Goal: Task Accomplishment & Management: Manage account settings

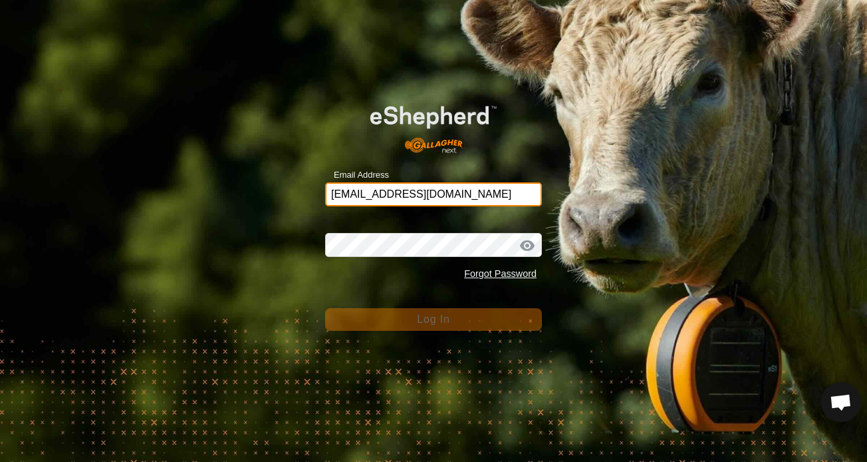
type input "[EMAIL_ADDRESS][DOMAIN_NAME]"
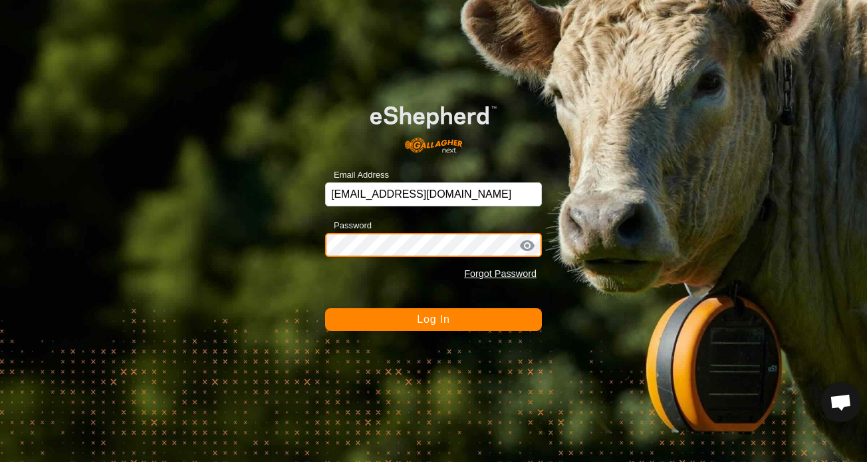
click at [434, 319] on button "Log In" at bounding box center [433, 319] width 217 height 23
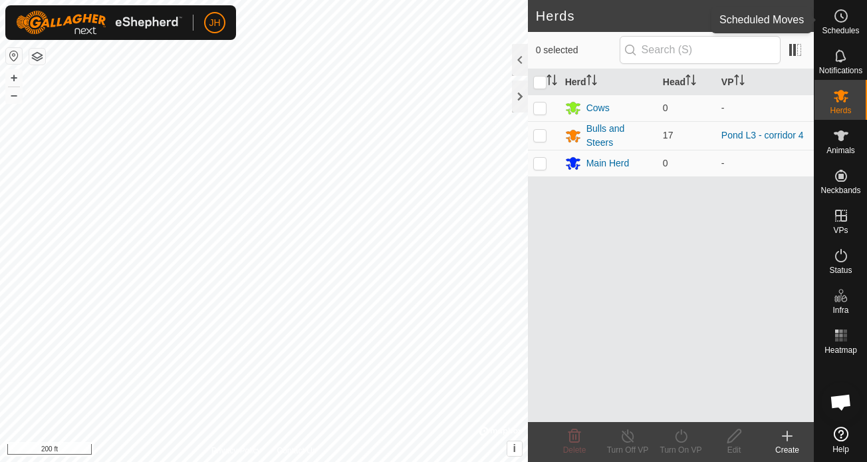
click at [846, 21] on icon at bounding box center [841, 16] width 16 height 16
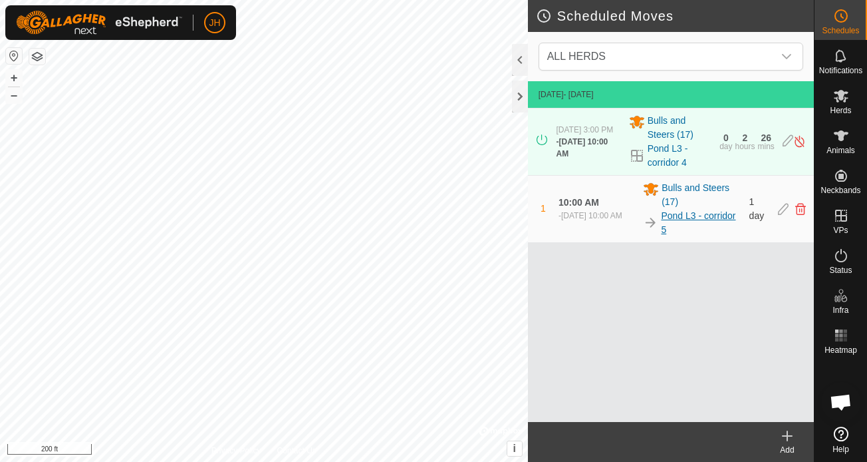
click at [688, 212] on link "Pond L3 - corridor 5" at bounding box center [701, 223] width 80 height 28
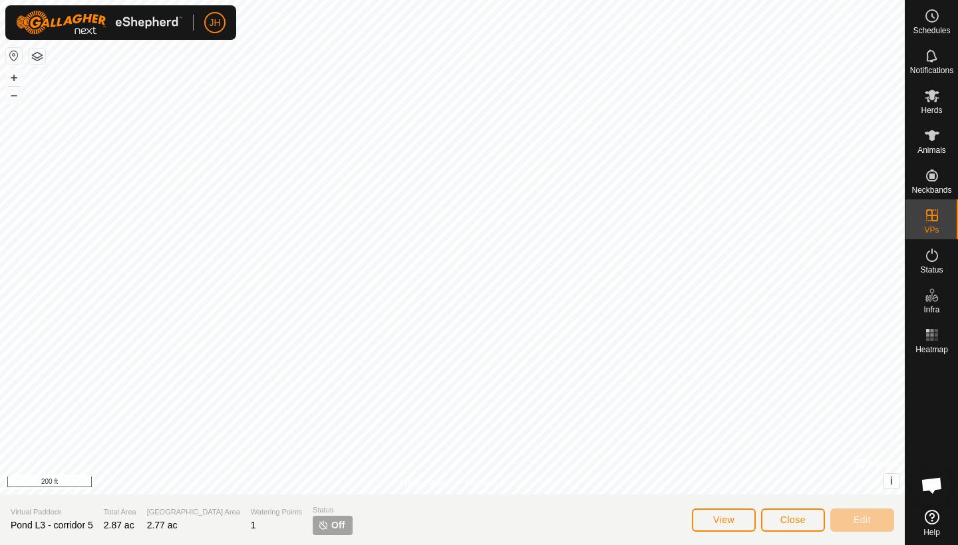
click at [775, 461] on button "Close" at bounding box center [793, 520] width 64 height 23
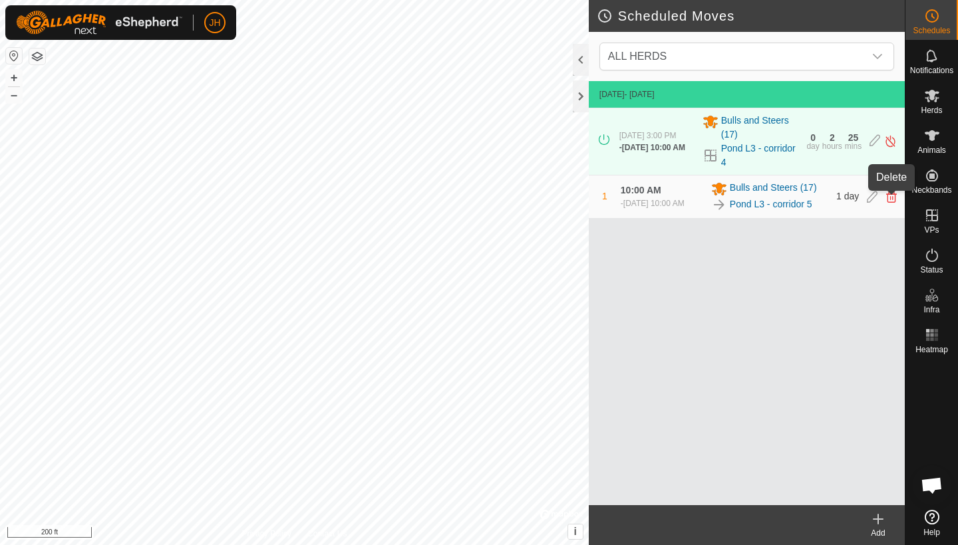
click at [866, 200] on icon at bounding box center [891, 197] width 11 height 12
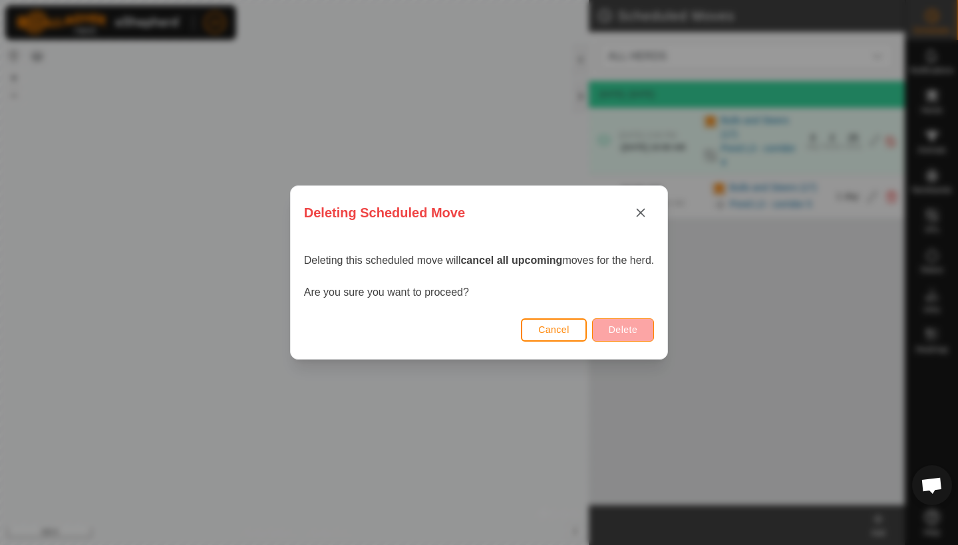
click at [629, 327] on span "Delete" at bounding box center [622, 330] width 29 height 11
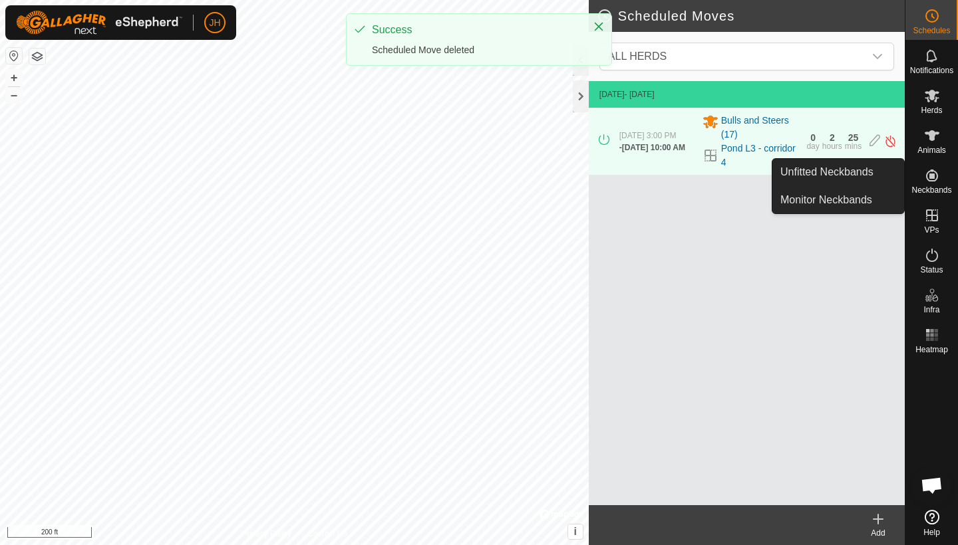
click at [866, 184] on es-neckbands-svg-icon at bounding box center [932, 175] width 24 height 21
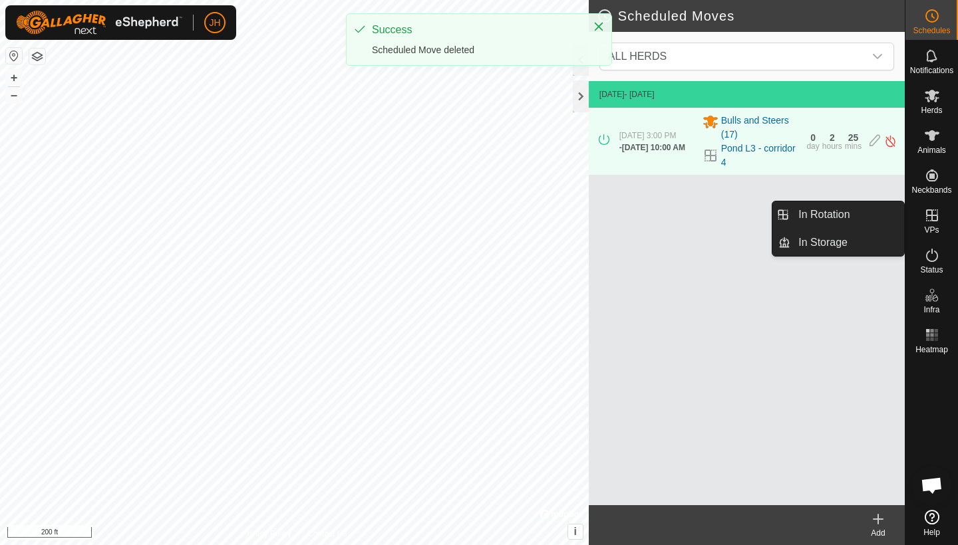
click at [866, 233] on div "VPs" at bounding box center [931, 219] width 53 height 40
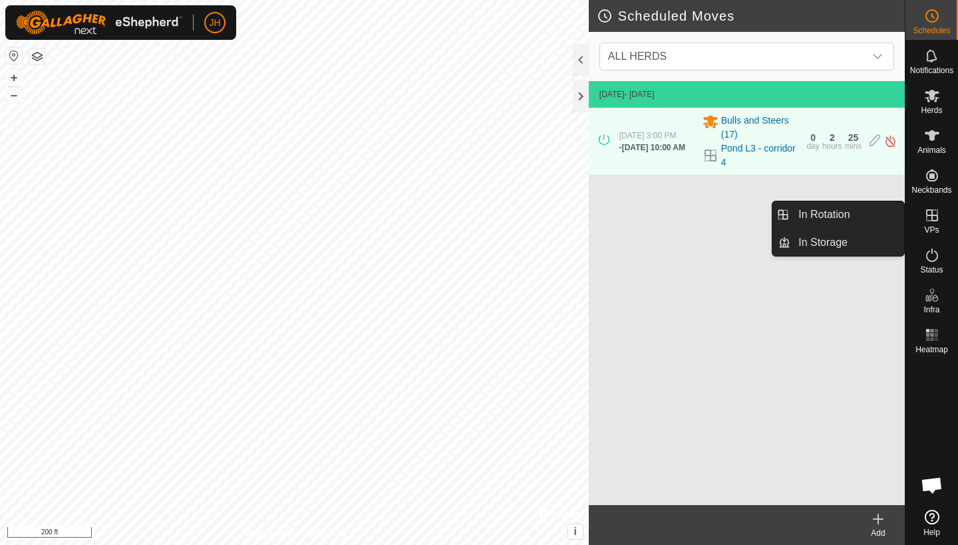
click at [866, 229] on ul "In Rotation In Storage" at bounding box center [838, 228] width 132 height 55
click at [835, 217] on link "In Rotation" at bounding box center [847, 214] width 114 height 27
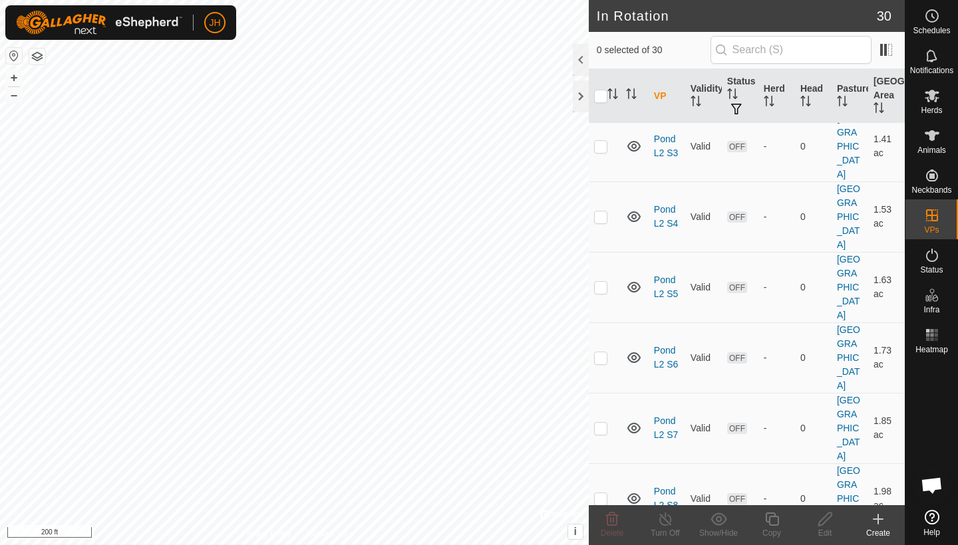
scroll to position [268, 0]
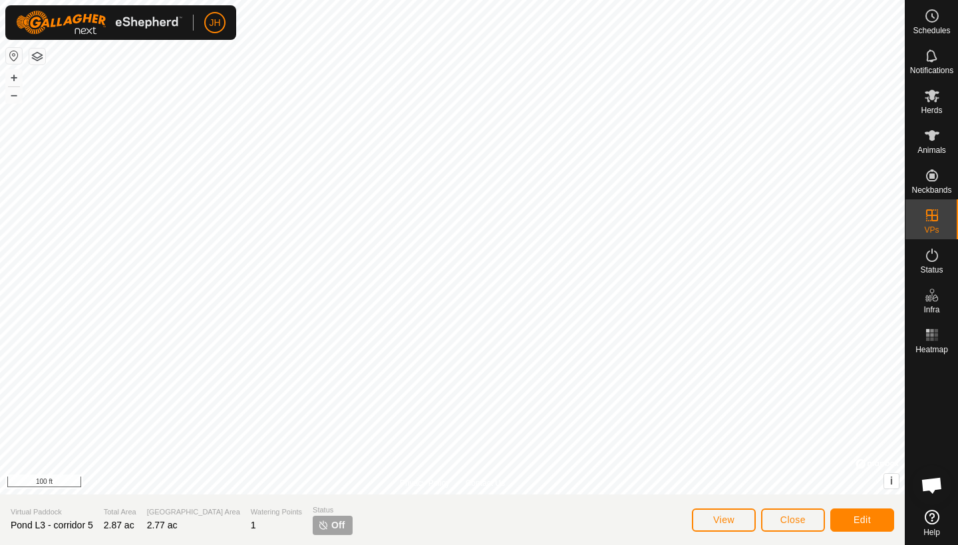
click at [798, 461] on span "Close" at bounding box center [792, 520] width 25 height 11
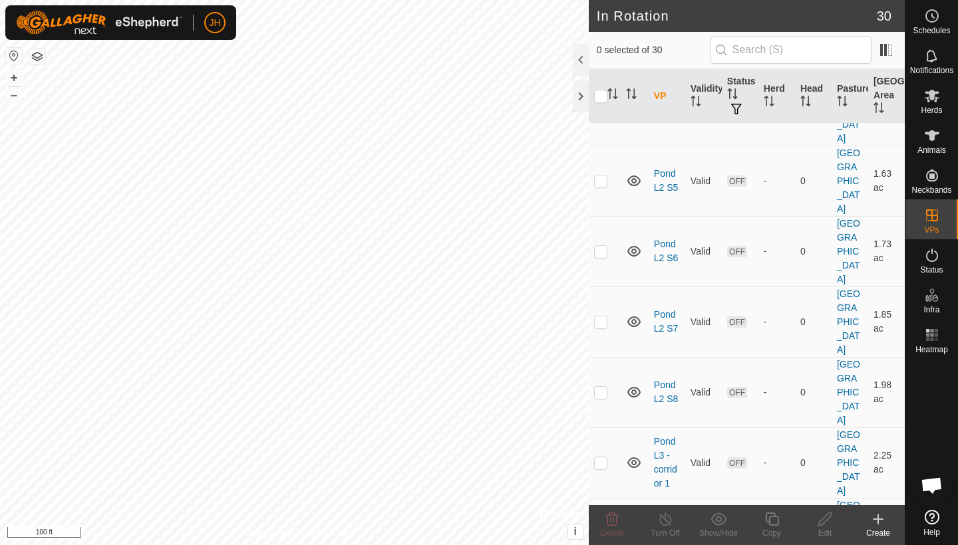
scroll to position [357, 0]
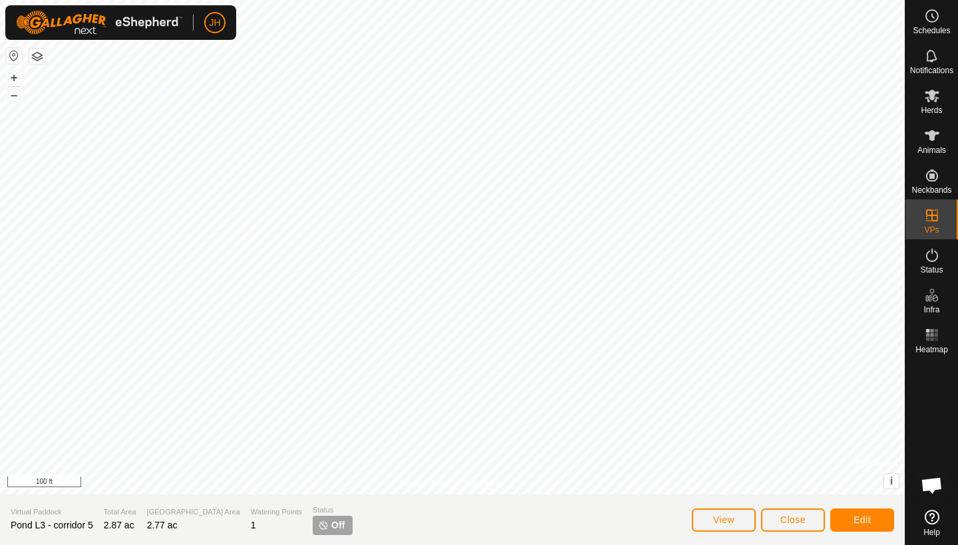
click at [866, 461] on button "Edit" at bounding box center [862, 520] width 64 height 23
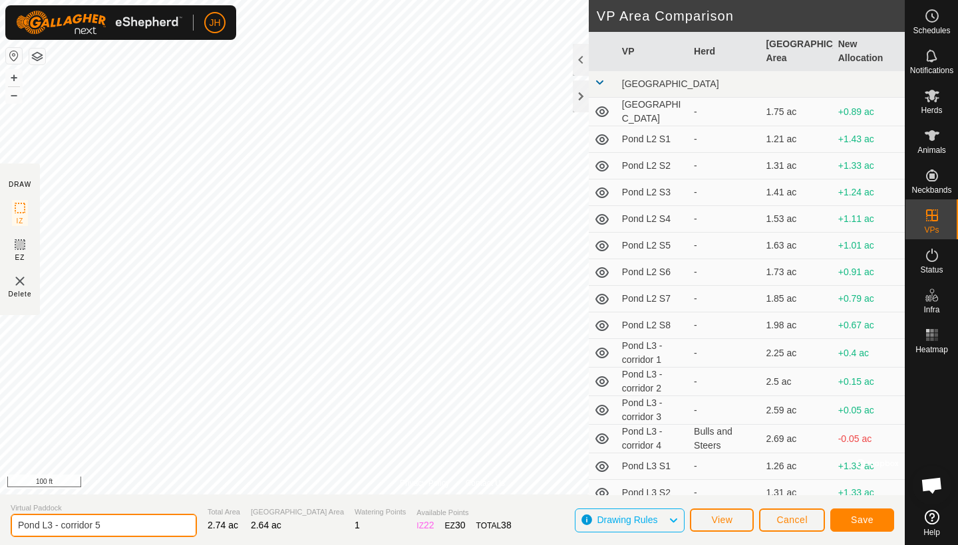
click at [49, 461] on input "Pond L3 - corridor 5" at bounding box center [104, 525] width 186 height 23
click at [97, 461] on input "Pond L - corridor 5" at bounding box center [104, 525] width 186 height 23
type input "Pond L - corridor 5"
click at [862, 461] on span "Save" at bounding box center [862, 520] width 23 height 11
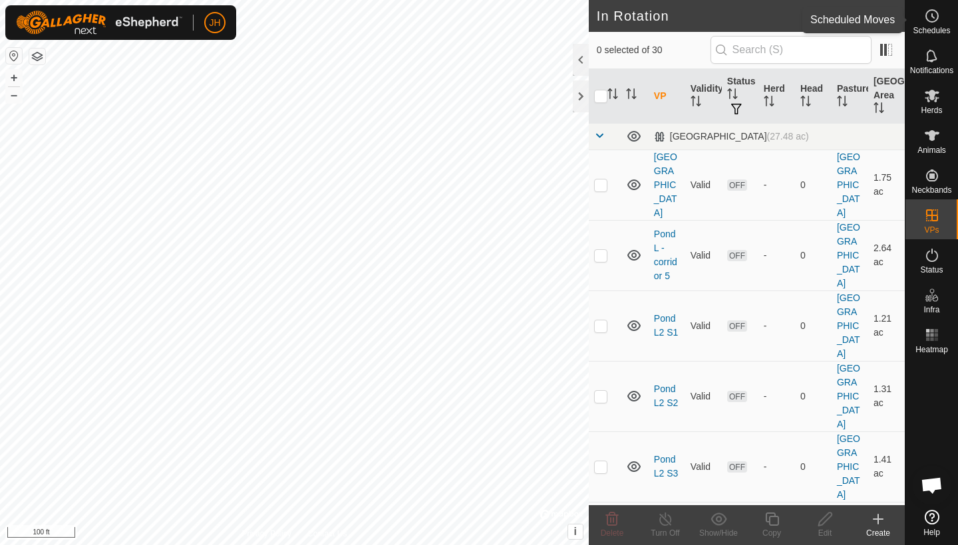
click at [866, 23] on icon at bounding box center [932, 16] width 16 height 16
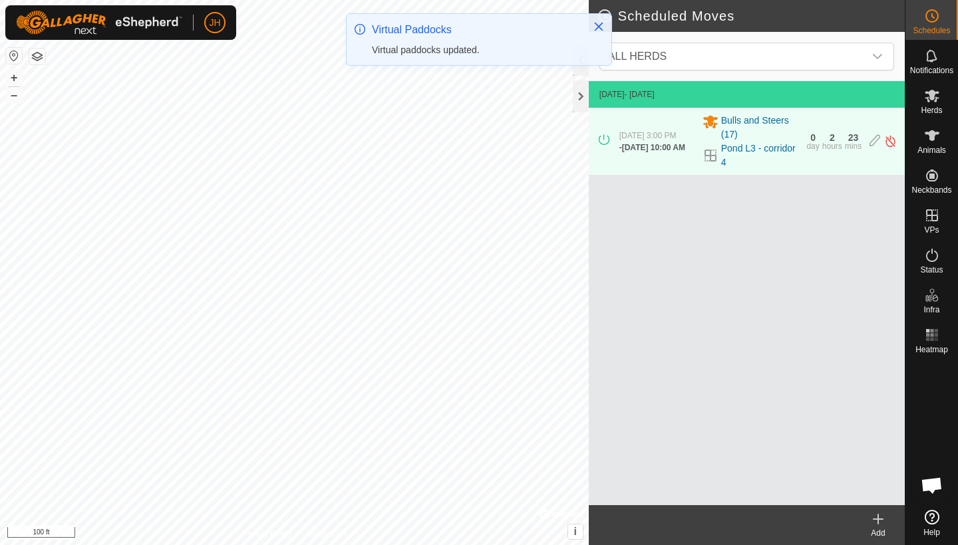
click at [866, 461] on icon at bounding box center [878, 519] width 16 height 16
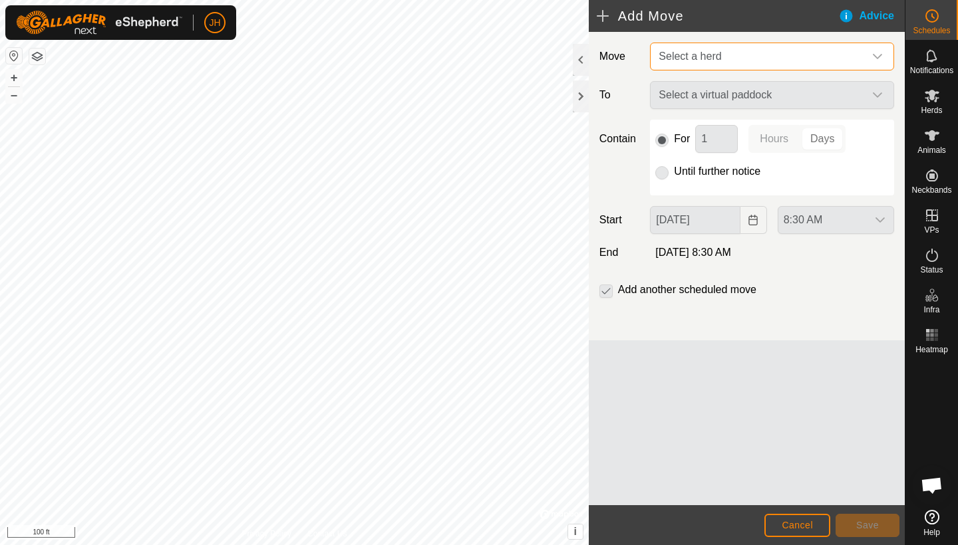
click at [758, 58] on span "Select a herd" at bounding box center [758, 56] width 211 height 27
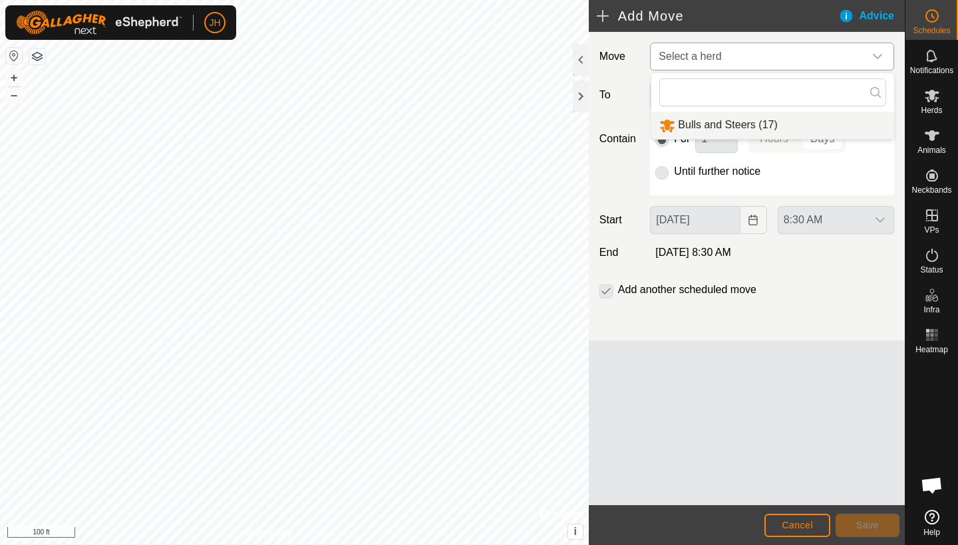
click at [735, 133] on li "Bulls and Steers (17)" at bounding box center [772, 125] width 243 height 27
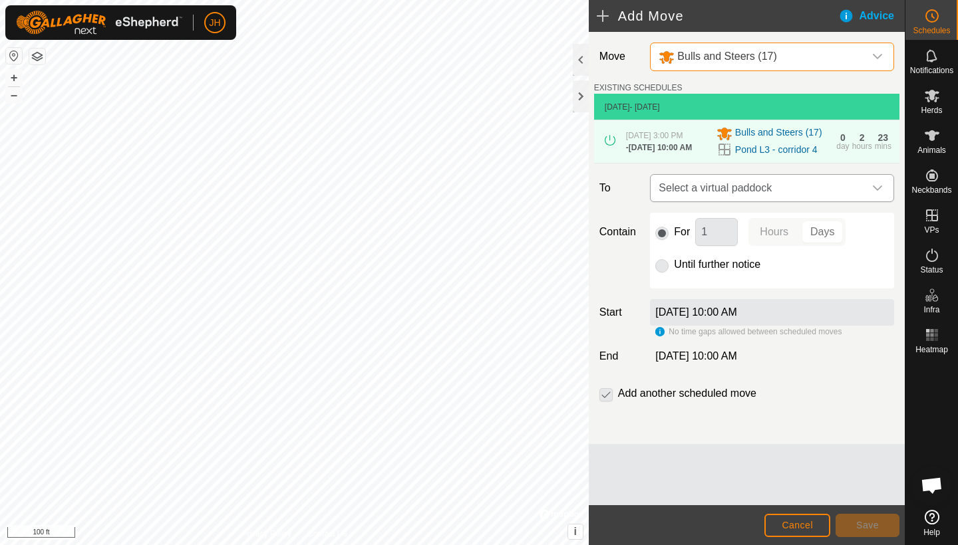
click at [793, 201] on span "Select a virtual paddock" at bounding box center [758, 188] width 211 height 27
click at [747, 201] on span "Select a virtual paddock" at bounding box center [758, 188] width 211 height 27
click at [627, 309] on div "Move Bulls and Steers (17) EXISTING SCHEDULES [DATE] - [DATE] [DATE] 3:00 PM - …" at bounding box center [747, 238] width 316 height 412
click at [807, 201] on span "Select a virtual paddock" at bounding box center [758, 188] width 211 height 27
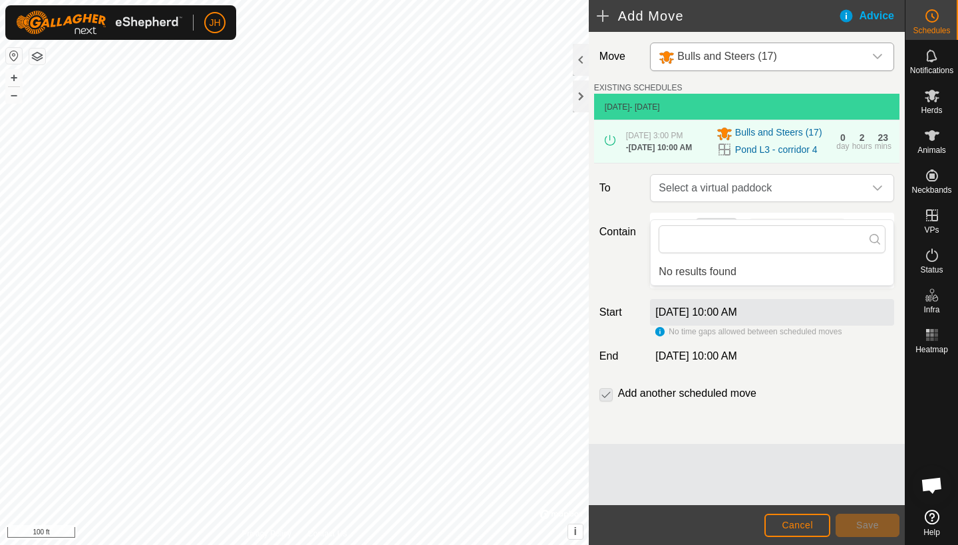
click at [866, 326] on div "[DATE] 10:00 AM" at bounding box center [772, 312] width 244 height 27
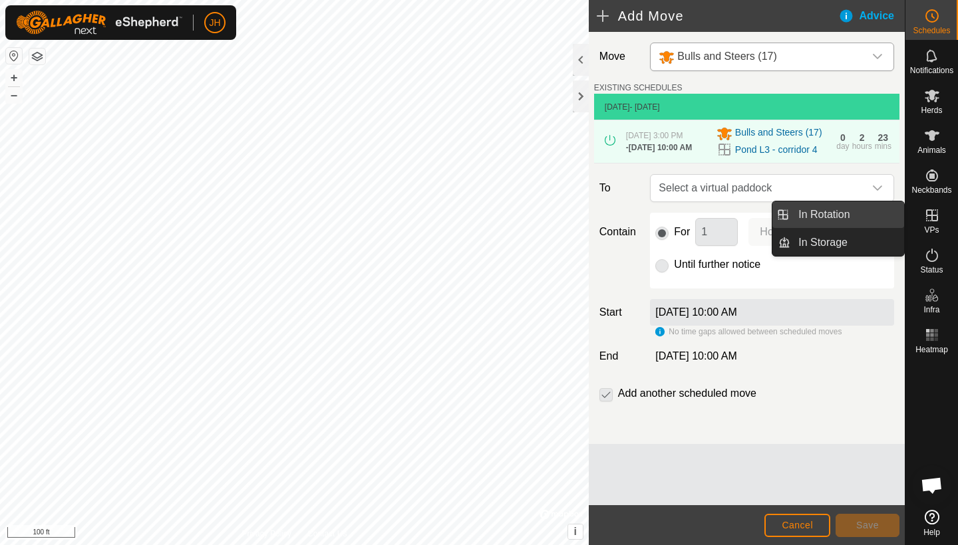
click at [866, 218] on link "In Rotation" at bounding box center [847, 214] width 114 height 27
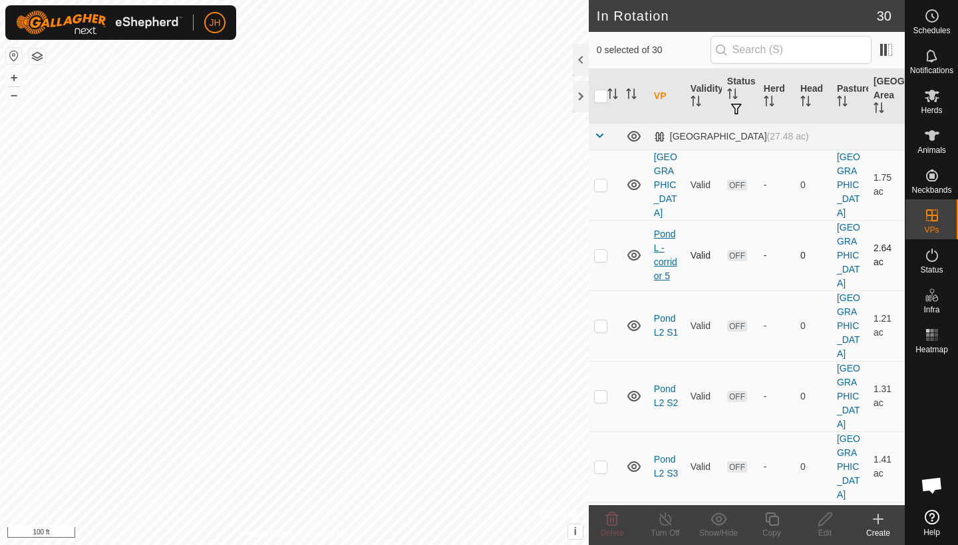
click at [660, 244] on link "Pond L - corridor 5" at bounding box center [665, 255] width 23 height 53
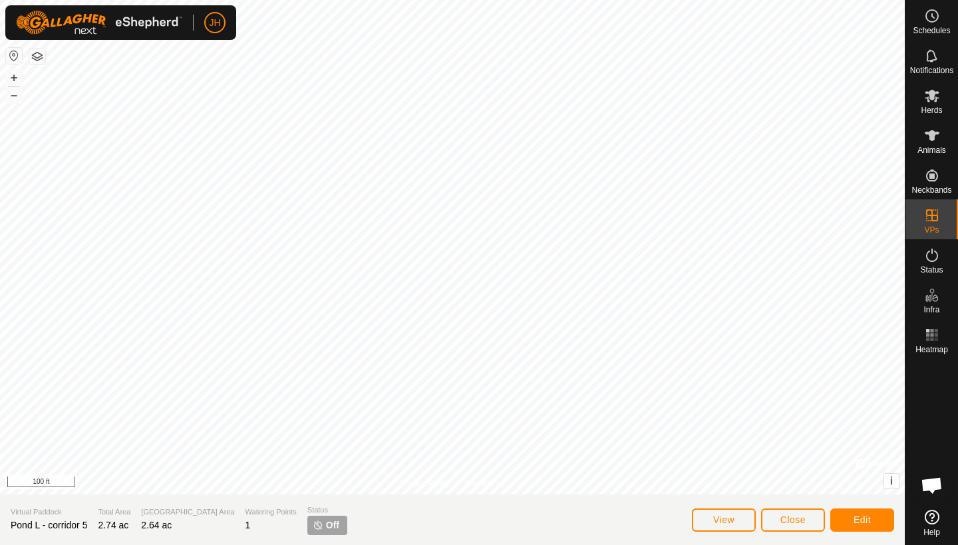
click at [856, 461] on span "Edit" at bounding box center [861, 520] width 17 height 11
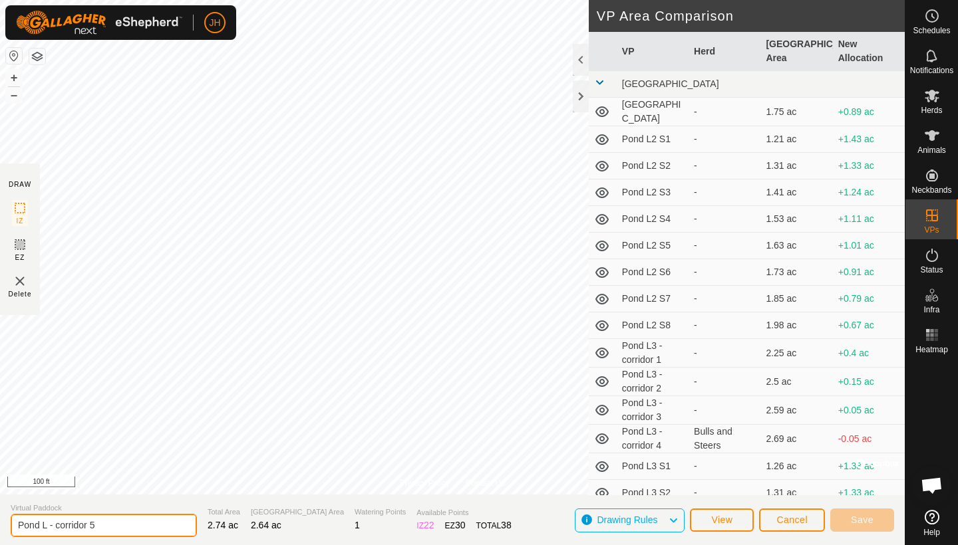
click at [49, 461] on input "Pond L - corridor 5" at bounding box center [104, 525] width 186 height 23
type input "Pond L4 - corridor 5"
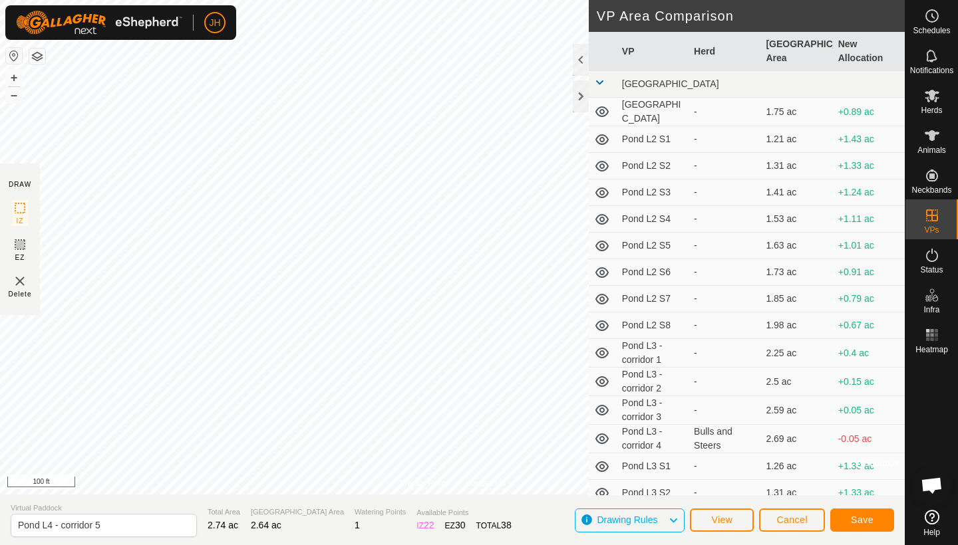
click at [854, 461] on span "Save" at bounding box center [862, 520] width 23 height 11
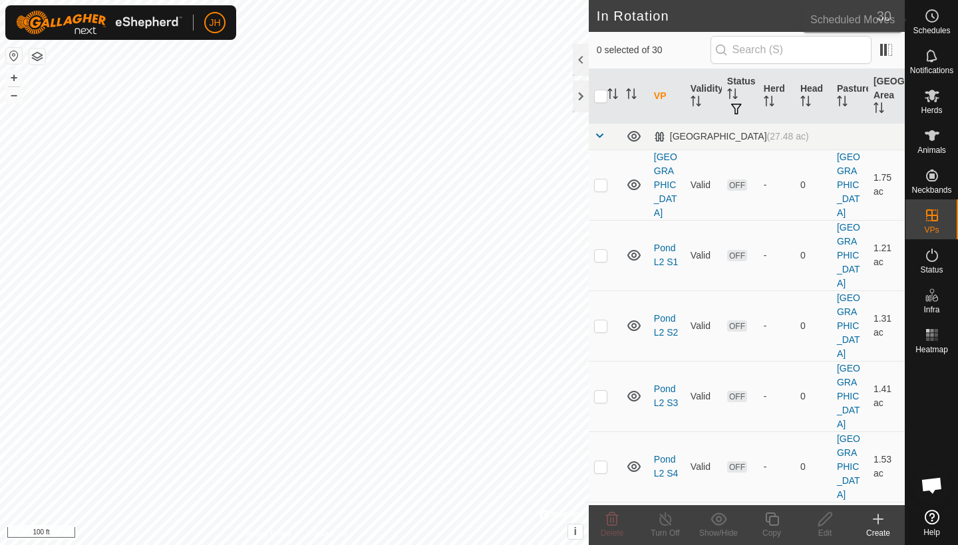
click at [866, 33] on span "Schedules" at bounding box center [930, 31] width 37 height 8
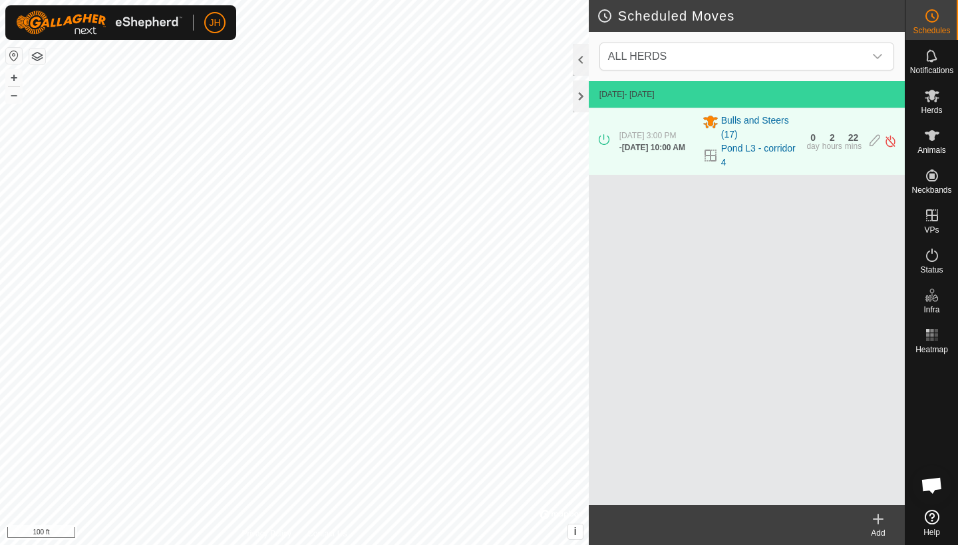
click at [866, 461] on div "Add" at bounding box center [877, 533] width 53 height 12
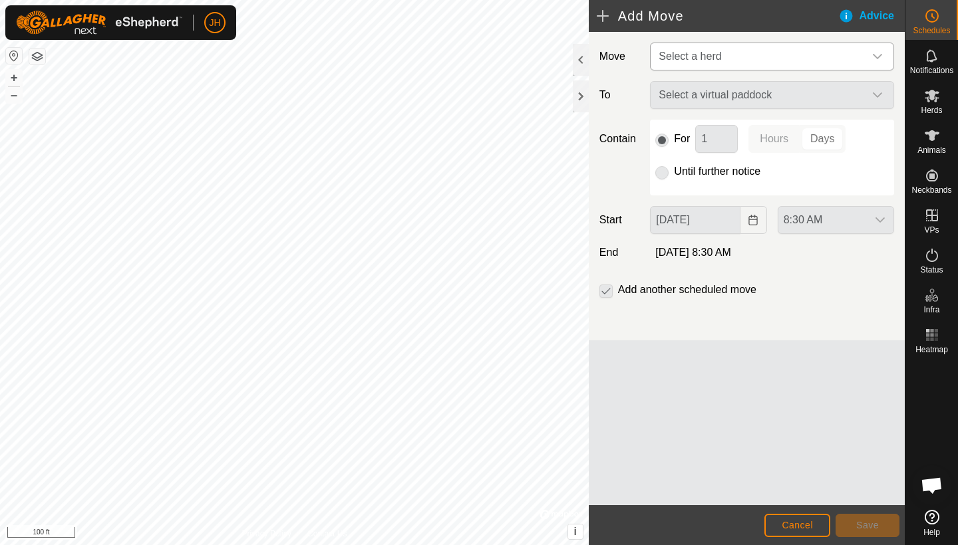
click at [731, 66] on span "Select a herd" at bounding box center [758, 56] width 211 height 27
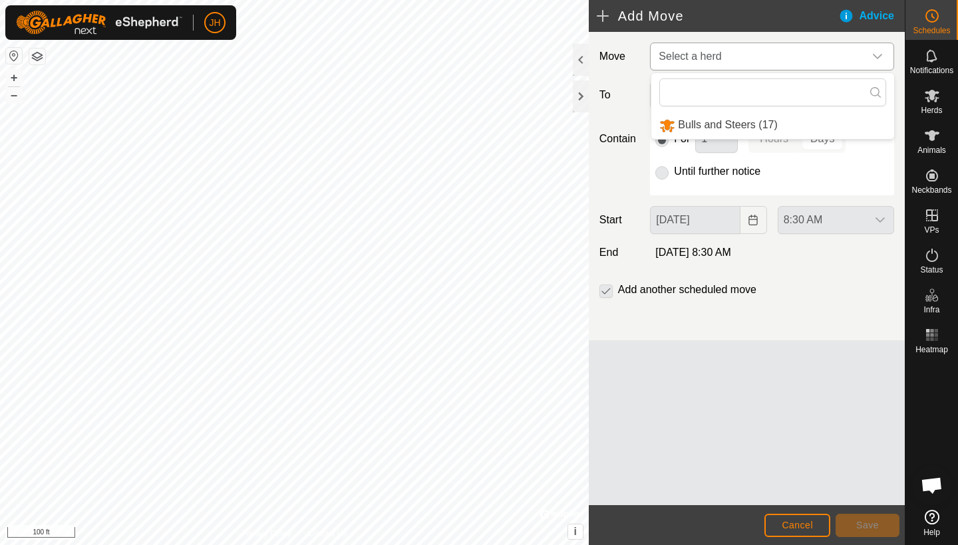
click at [735, 126] on li "Bulls and Steers (17)" at bounding box center [772, 125] width 243 height 27
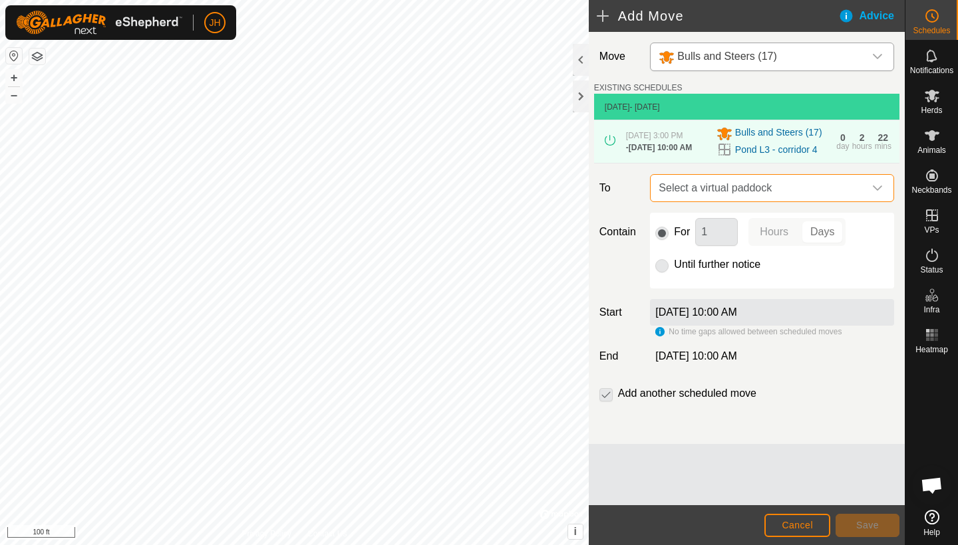
click at [783, 201] on span "Select a virtual paddock" at bounding box center [758, 188] width 211 height 27
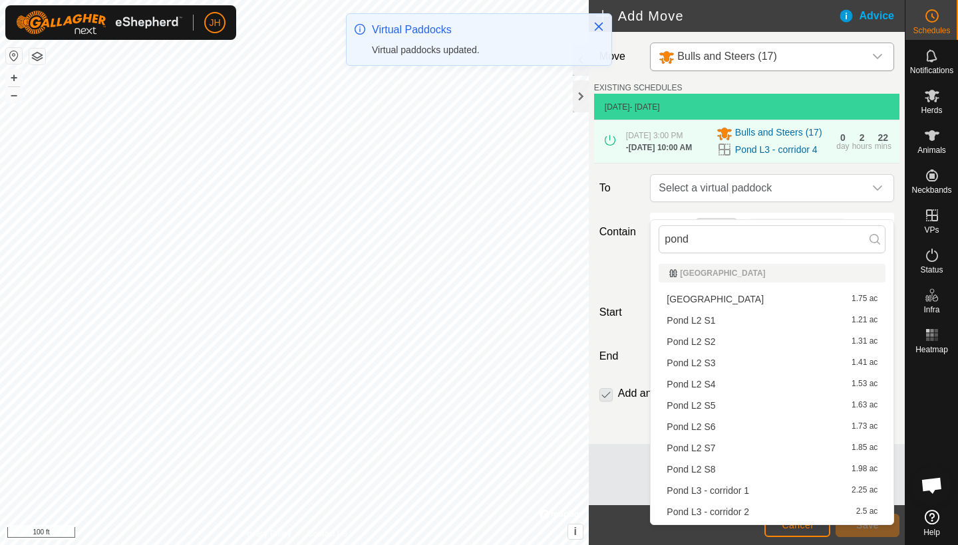
type input "pond"
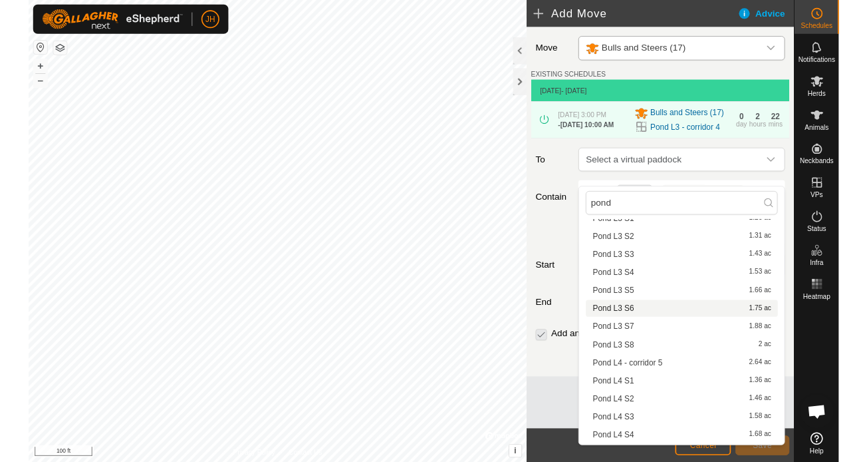
scroll to position [337, 0]
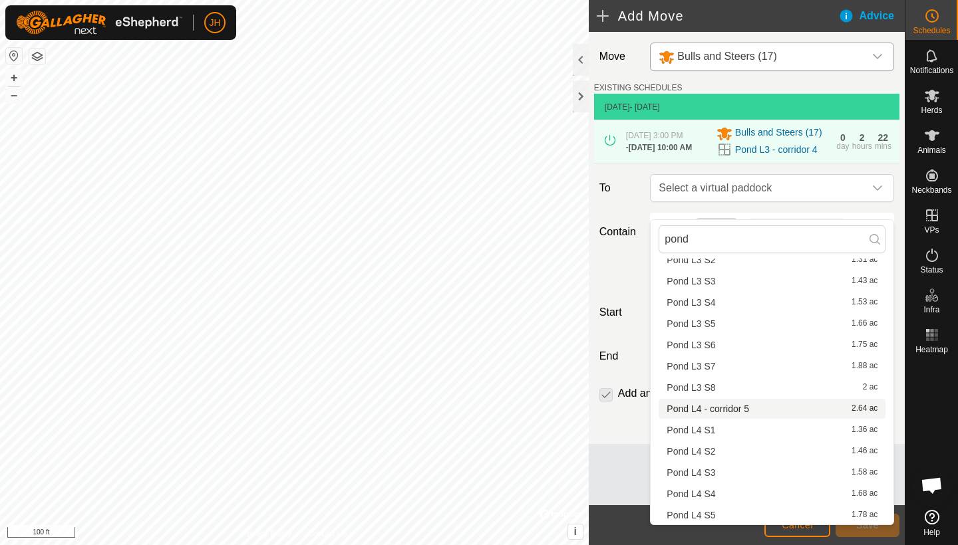
click at [733, 408] on li "Pond L4 - corridor 5 2.64 ac" at bounding box center [771, 409] width 227 height 20
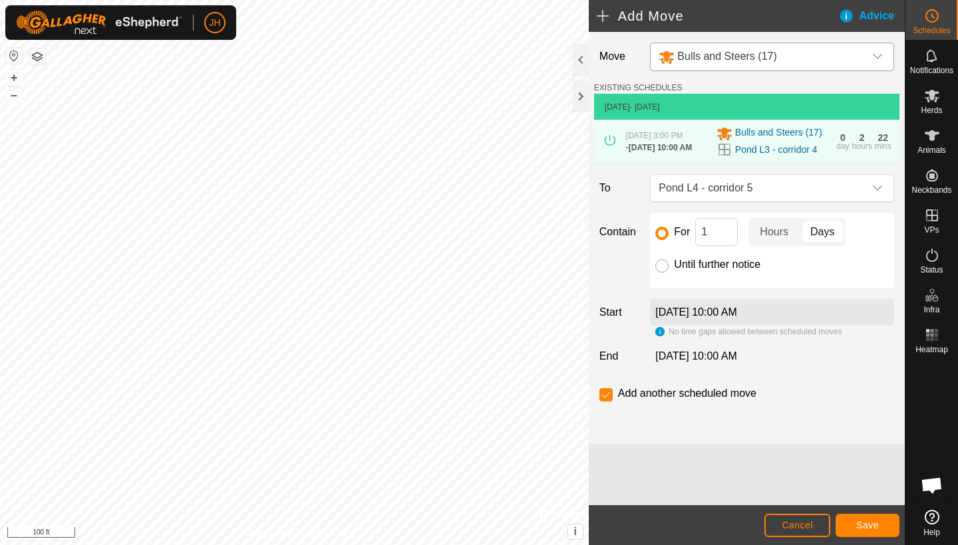
click at [661, 273] on input "Until further notice" at bounding box center [661, 265] width 13 height 13
radio input "true"
click at [866, 461] on span "Save" at bounding box center [867, 525] width 23 height 11
